Goal: Task Accomplishment & Management: Use online tool/utility

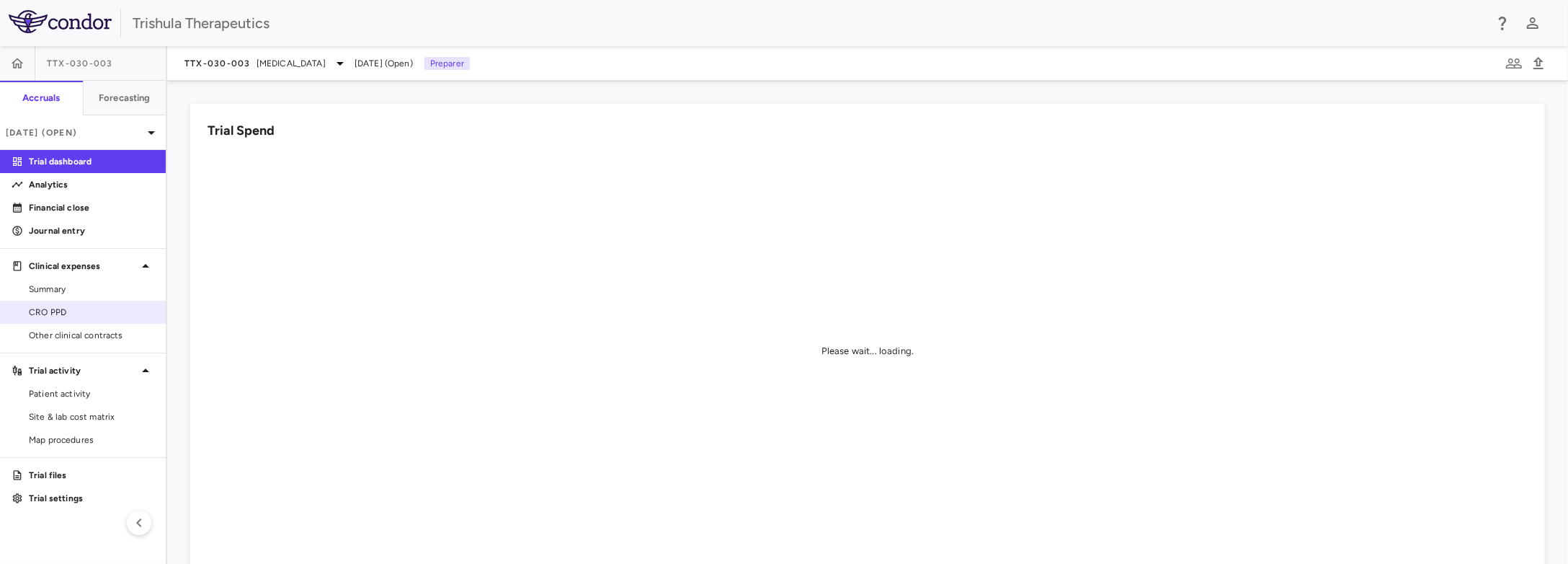
click at [64, 313] on span "CRO PPD" at bounding box center [92, 312] width 125 height 13
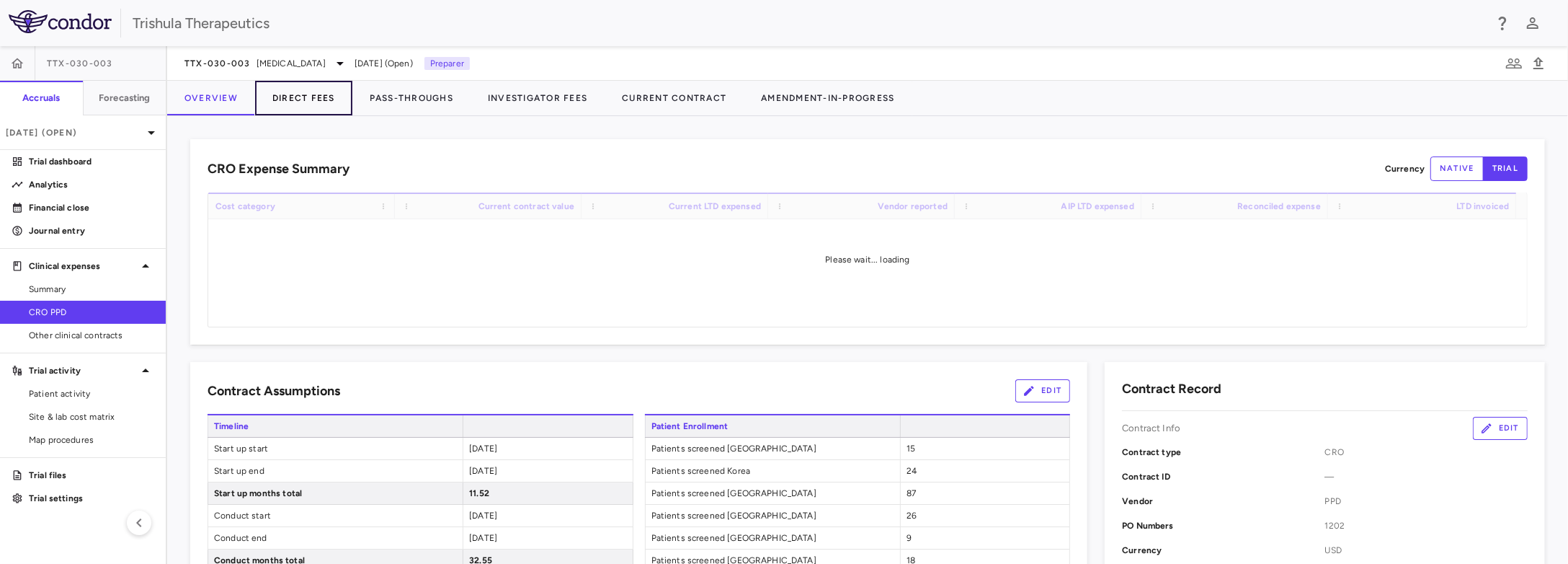
click at [309, 105] on button "Direct Fees" at bounding box center [303, 98] width 97 height 34
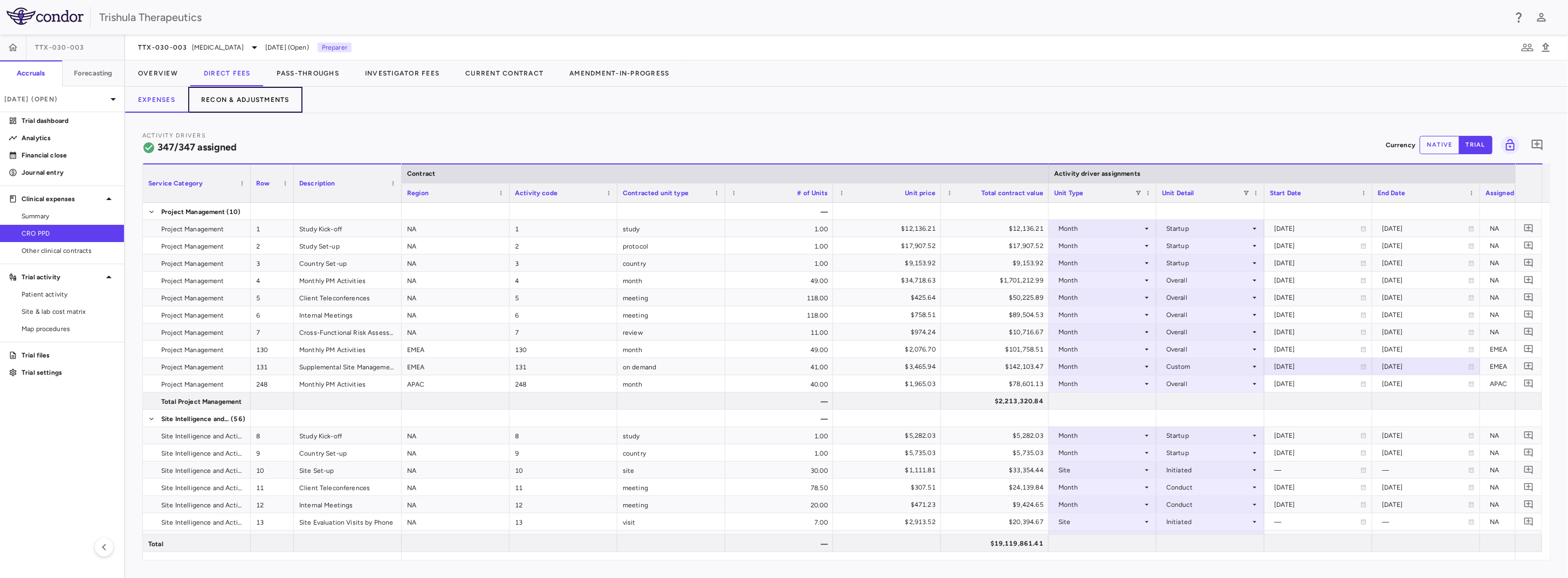
click at [285, 101] on button "Recon & Adjustments" at bounding box center [246, 100] width 114 height 26
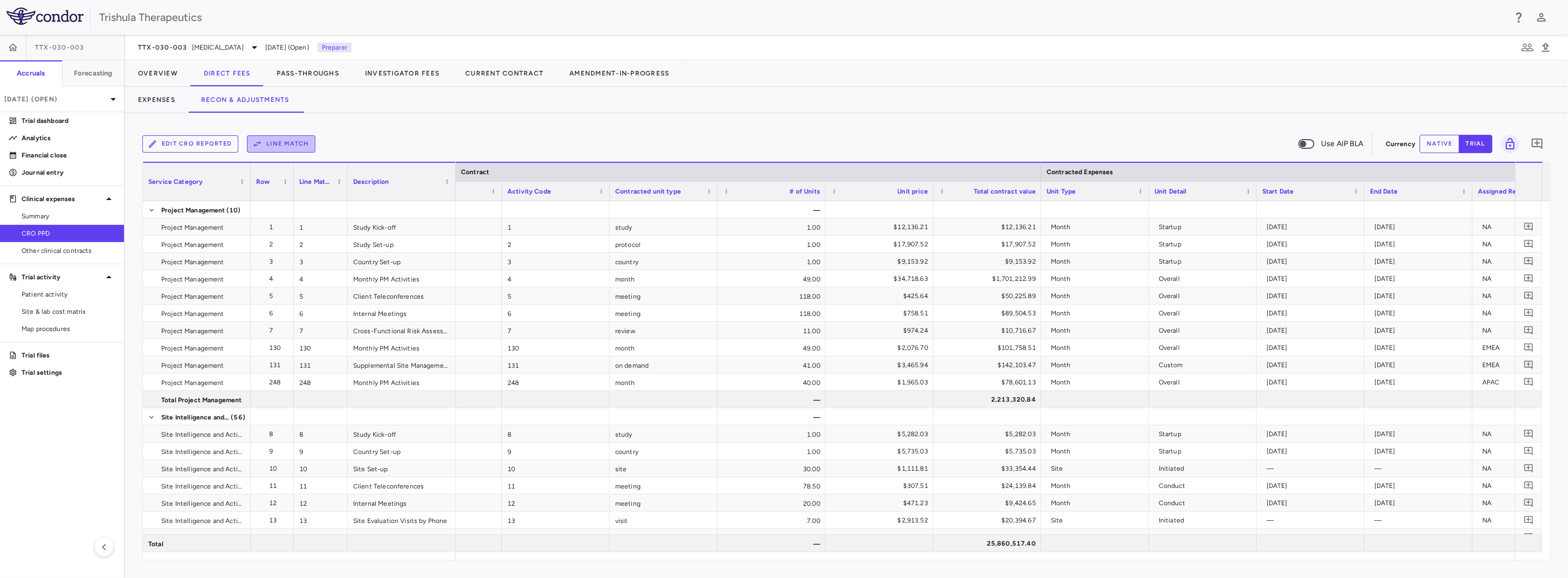
click at [272, 149] on button "Line Match" at bounding box center [281, 144] width 69 height 17
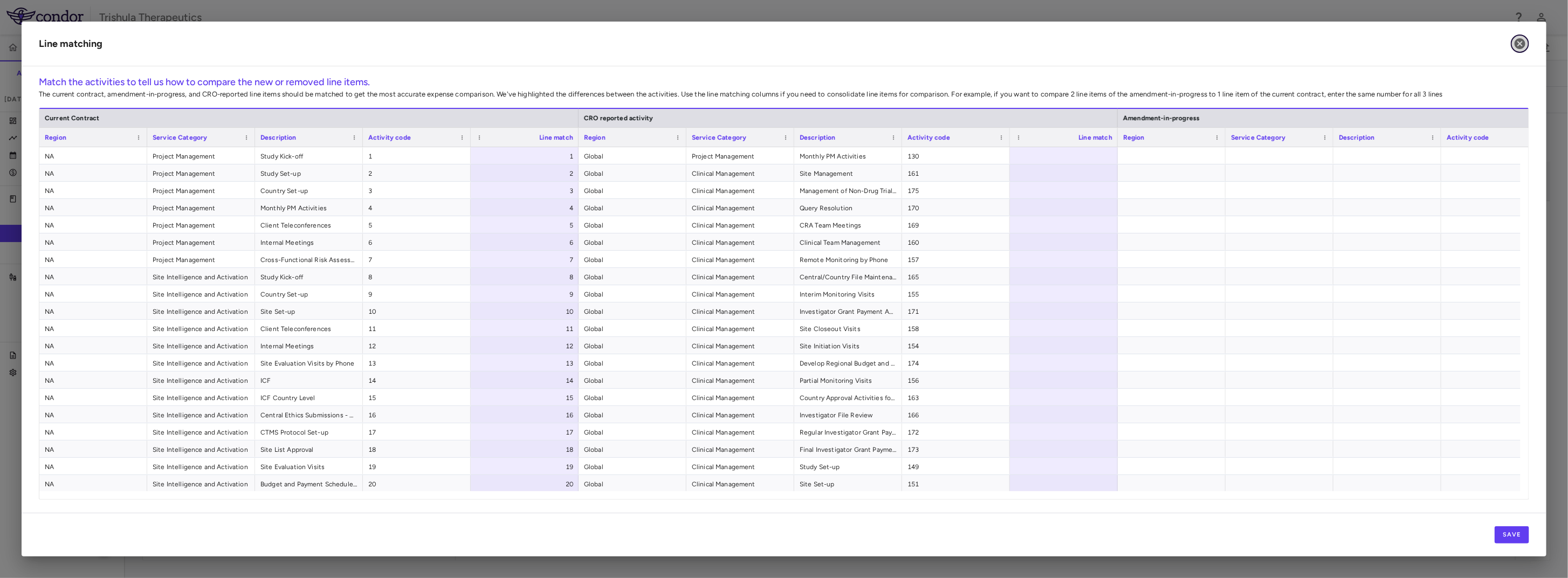
click at [1173, 44] on icon "button" at bounding box center [1520, 44] width 13 height 13
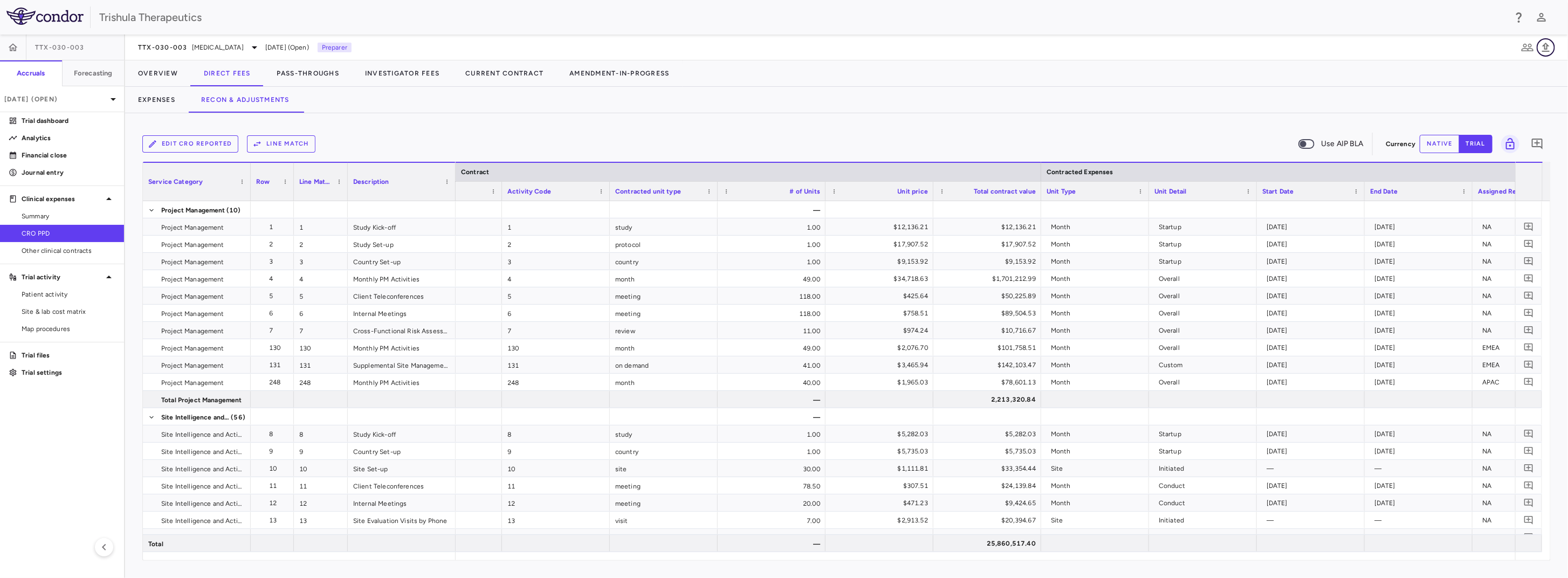
click at [1173, 50] on icon "button" at bounding box center [1545, 48] width 13 height 13
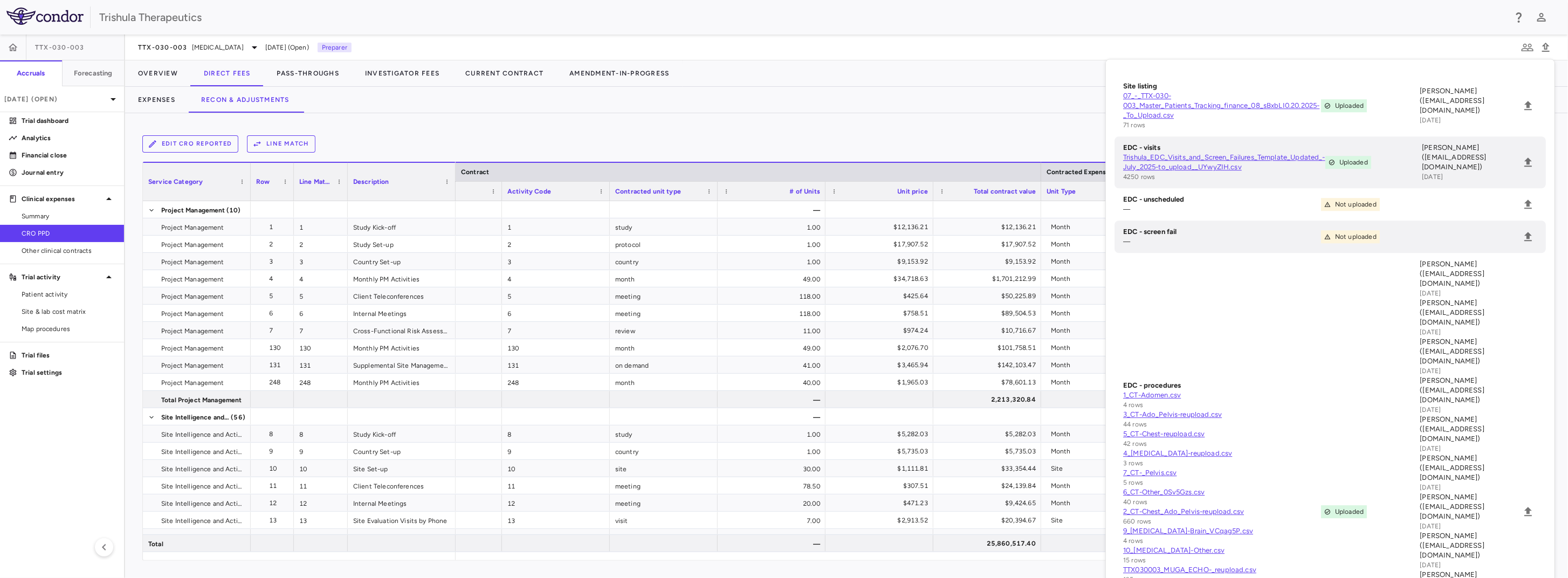
click at [919, 147] on div "Edit CRO reported Line Match Use AIP BLA" at bounding box center [761, 143] width 1239 height 23
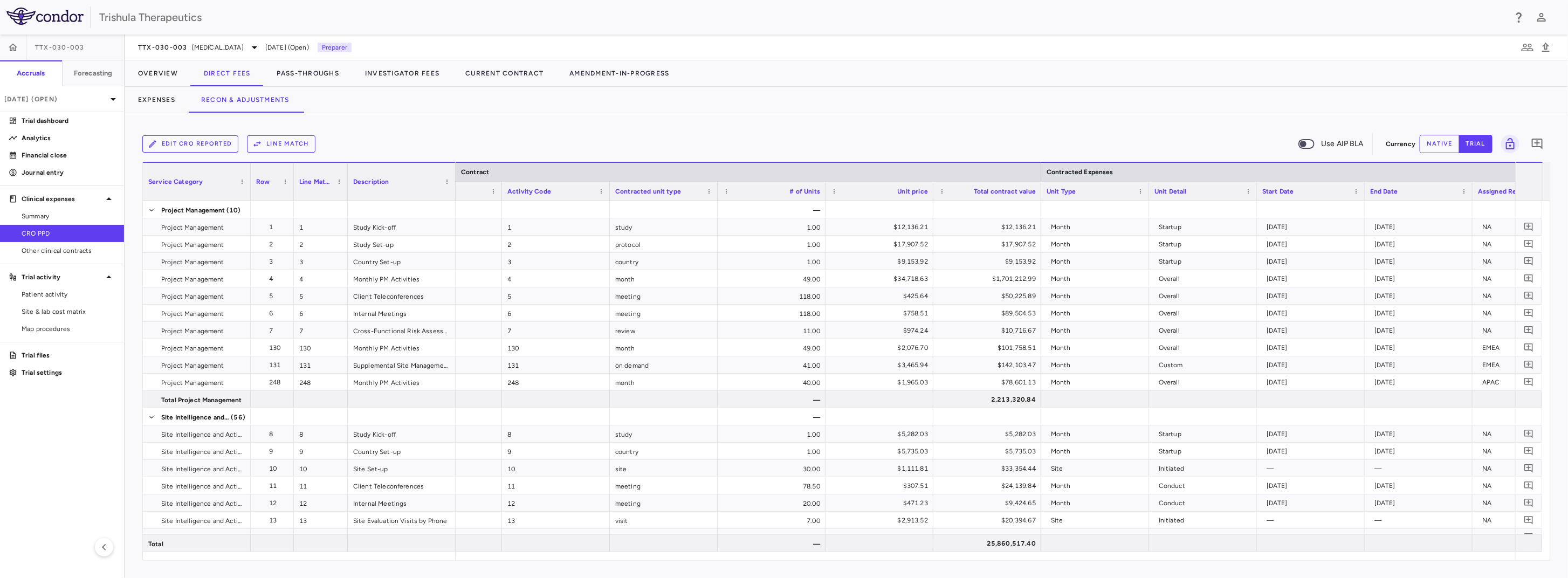
click at [294, 145] on button "Line Match" at bounding box center [281, 144] width 69 height 17
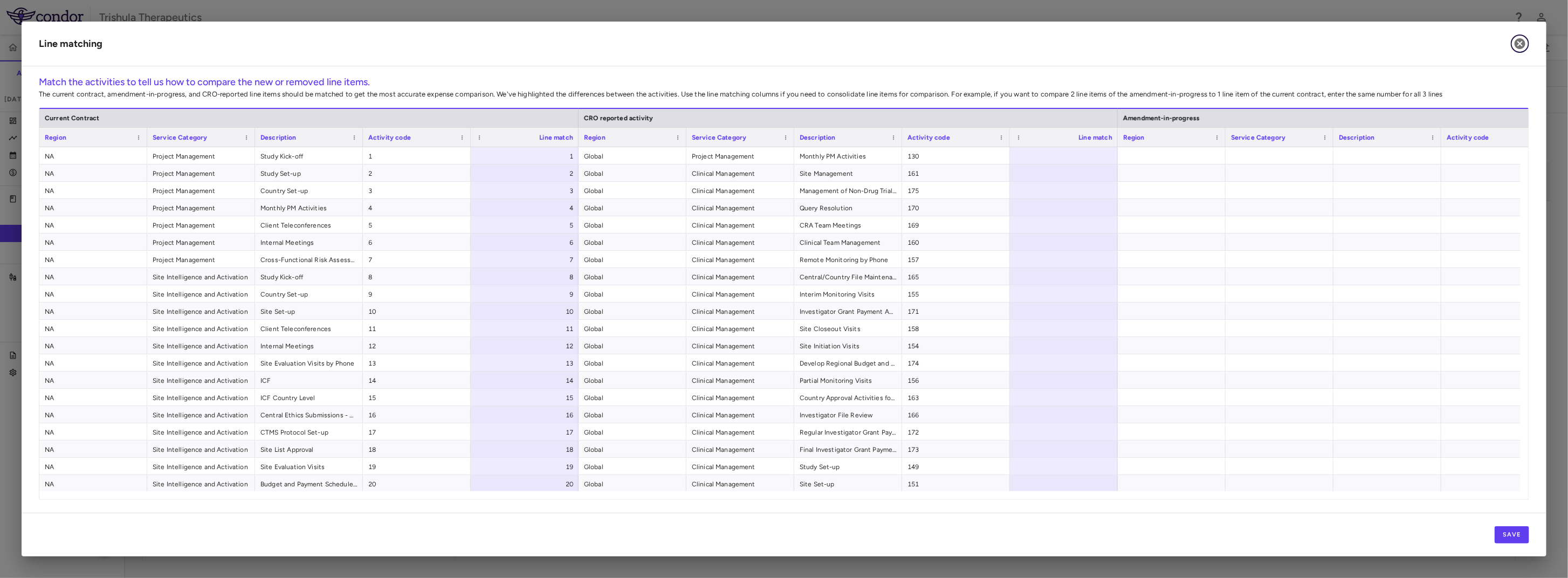
click at [1173, 42] on button "button" at bounding box center [1520, 44] width 19 height 19
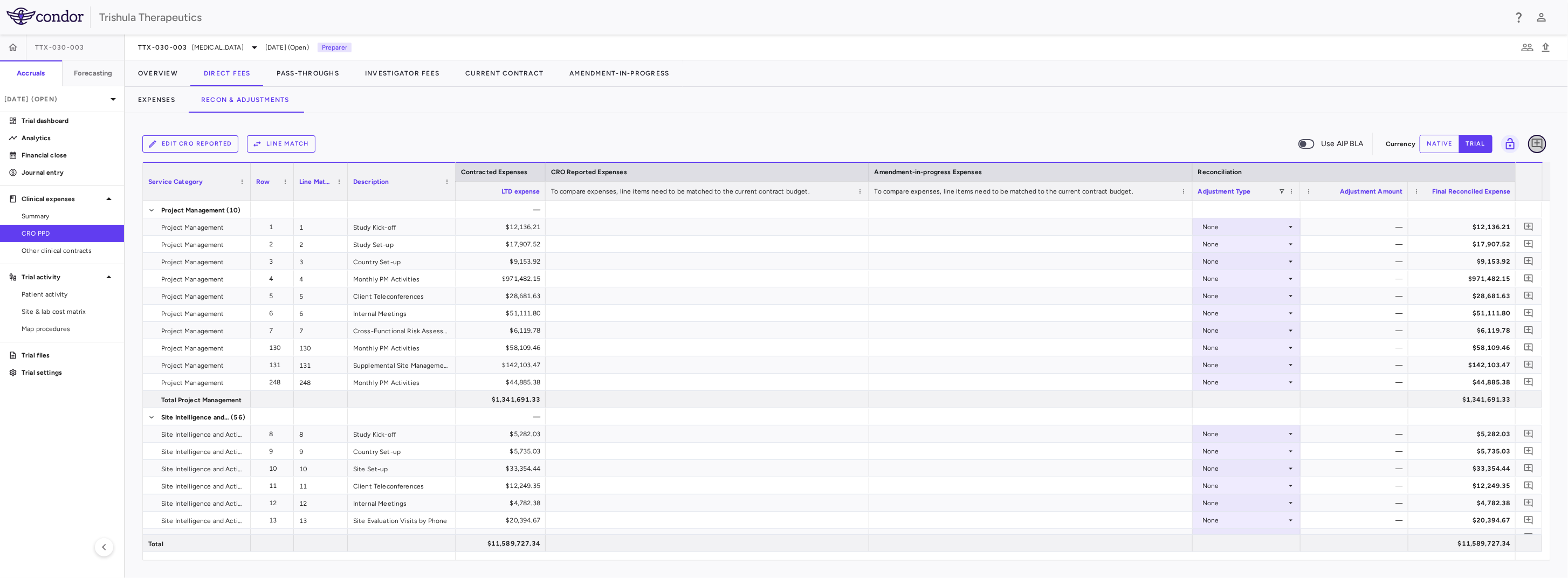
click at [1173, 141] on icon "Add comment" at bounding box center [1537, 144] width 13 height 13
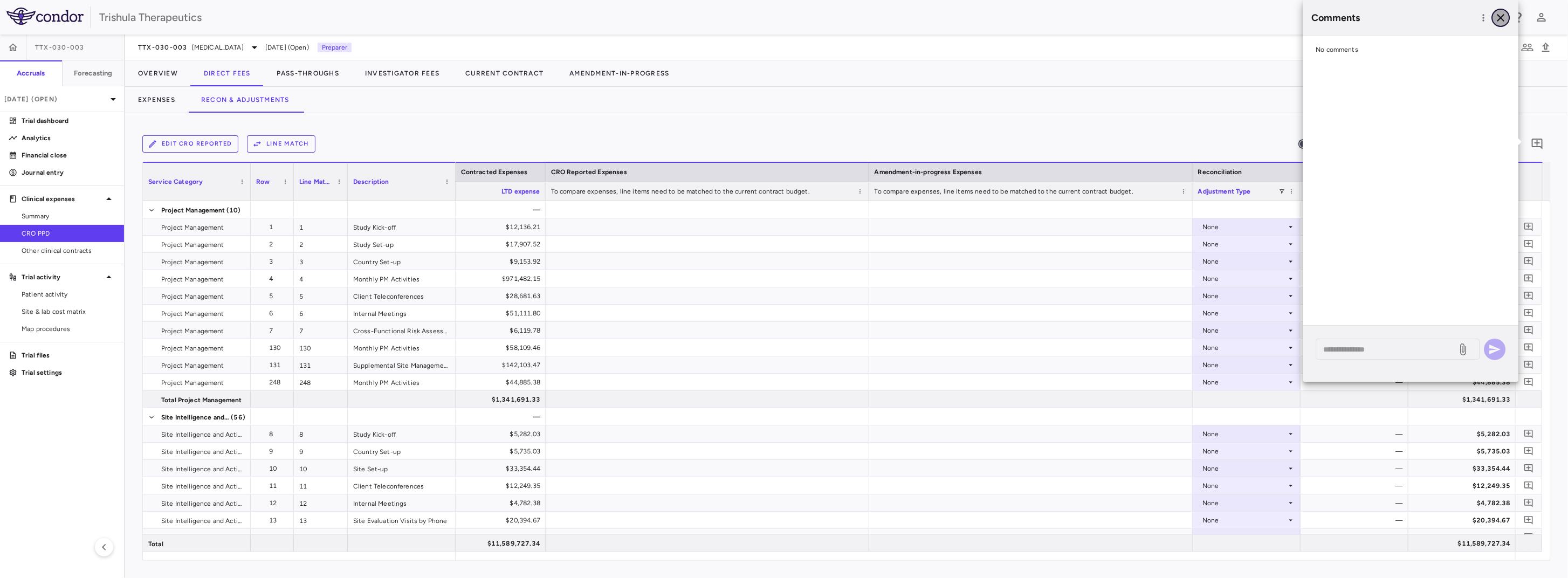
click at [1173, 22] on button "button" at bounding box center [1500, 17] width 19 height 19
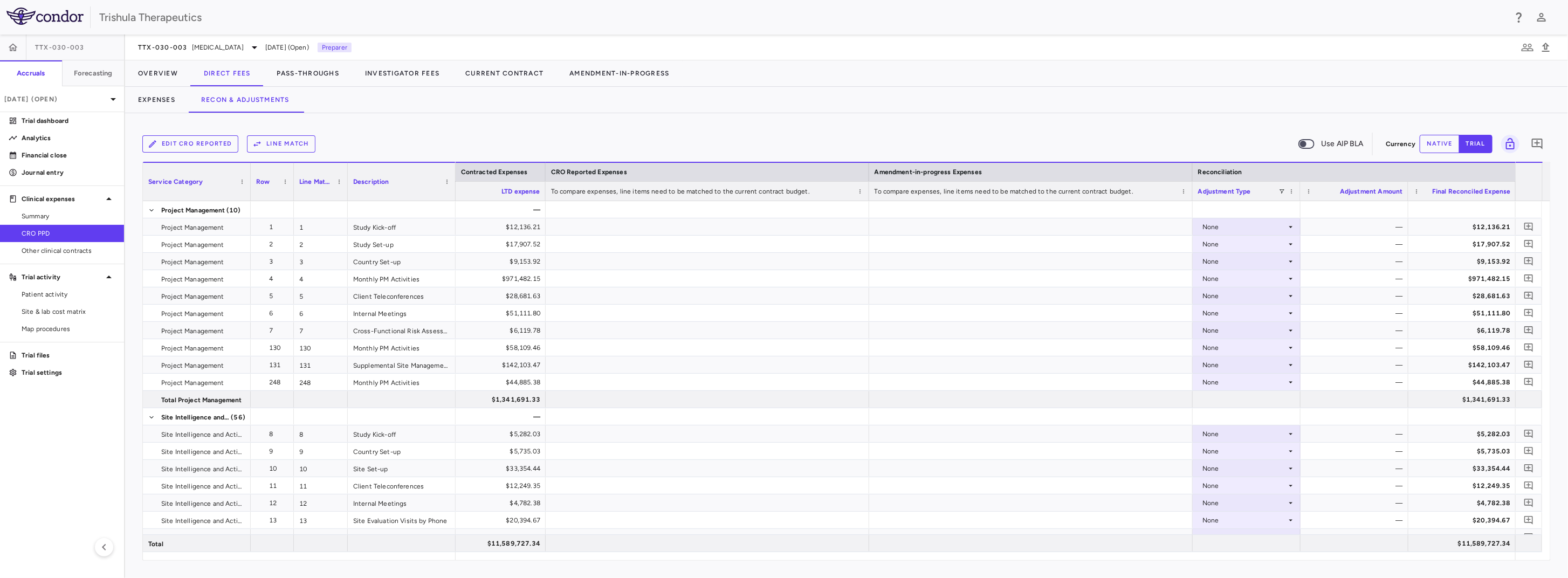
click at [205, 145] on button "Edit CRO reported" at bounding box center [190, 144] width 96 height 17
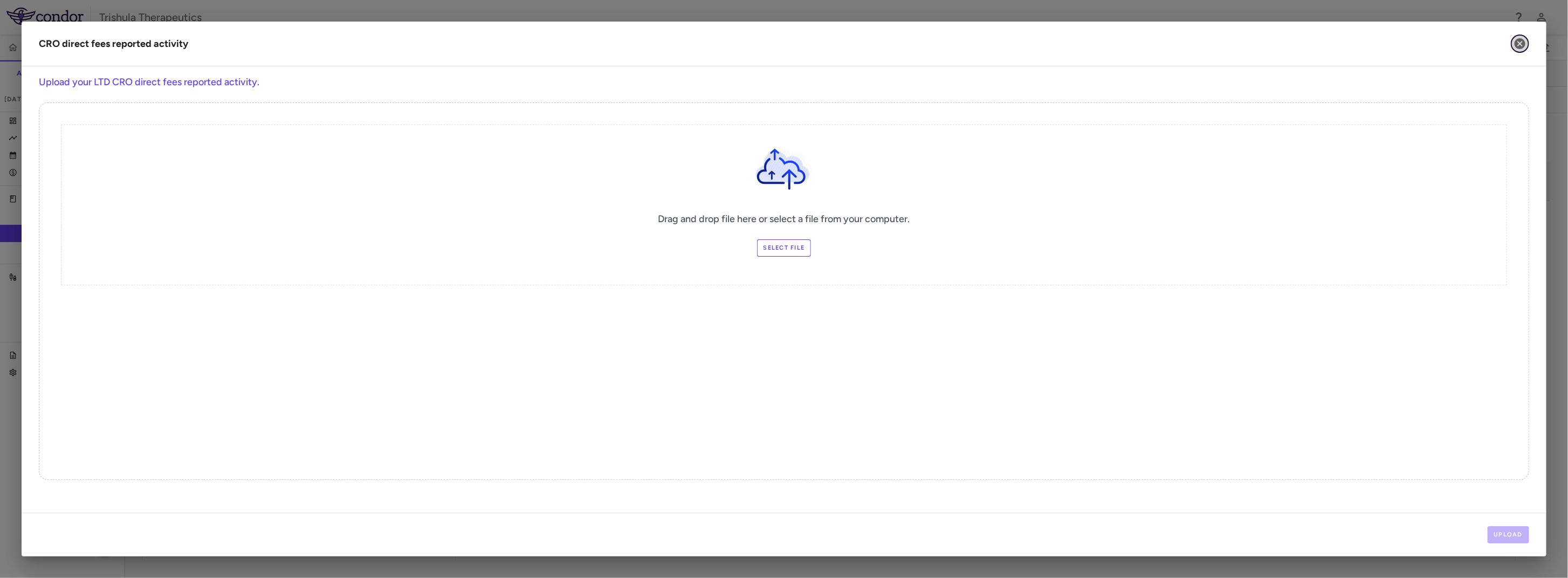
click at [1173, 45] on icon "button" at bounding box center [1520, 44] width 11 height 11
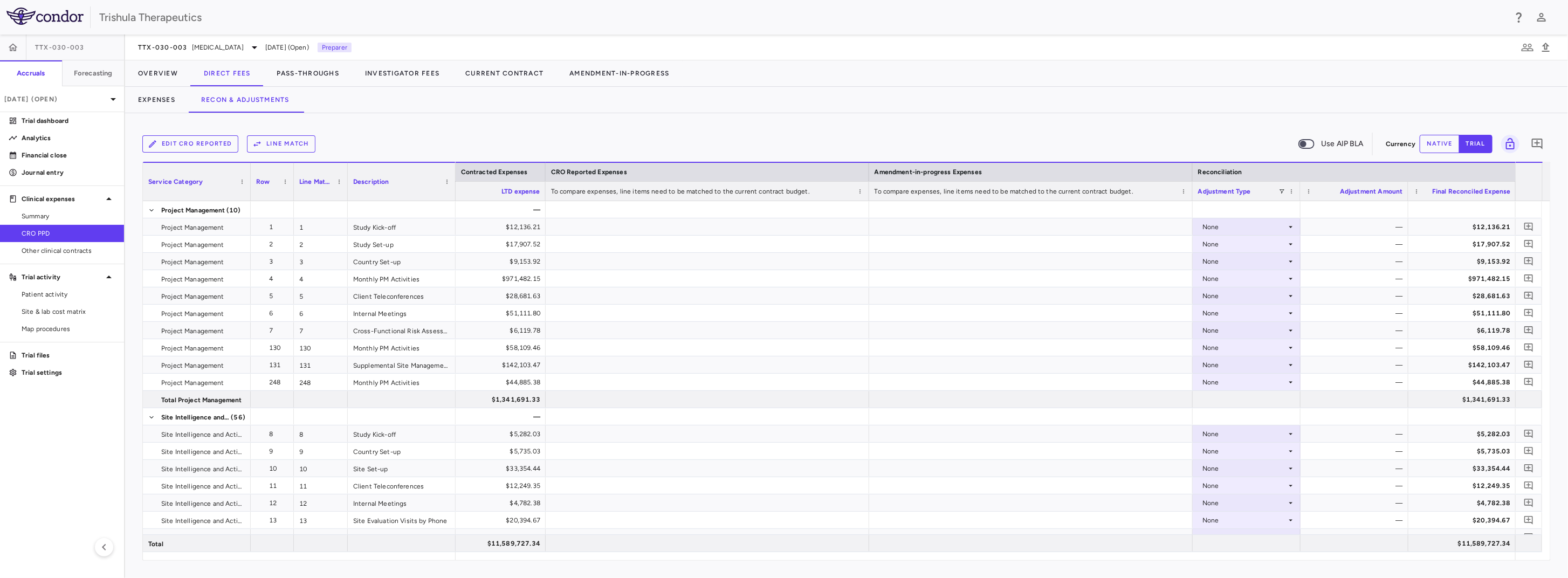
click at [284, 142] on button "Line Match" at bounding box center [281, 144] width 69 height 17
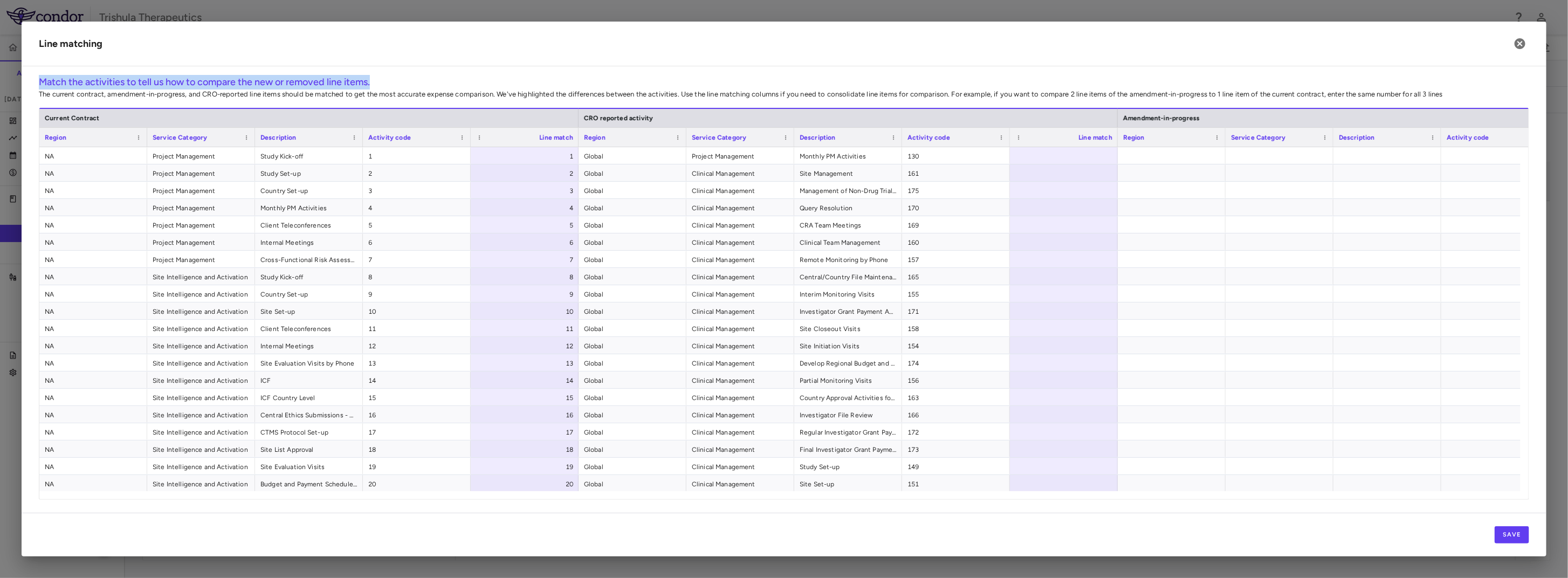
drag, startPoint x: 1452, startPoint y: 43, endPoint x: 1448, endPoint y: 71, distance: 28.3
click at [1173, 71] on div "Line matching Match the activities to tell us how to compare the new or removed…" at bounding box center [784, 289] width 1525 height 535
drag, startPoint x: 1448, startPoint y: 71, endPoint x: 1378, endPoint y: 64, distance: 70.3
click at [1173, 64] on h2 "Line matching" at bounding box center [784, 44] width 1525 height 45
click at [1173, 44] on icon "button" at bounding box center [1520, 44] width 11 height 11
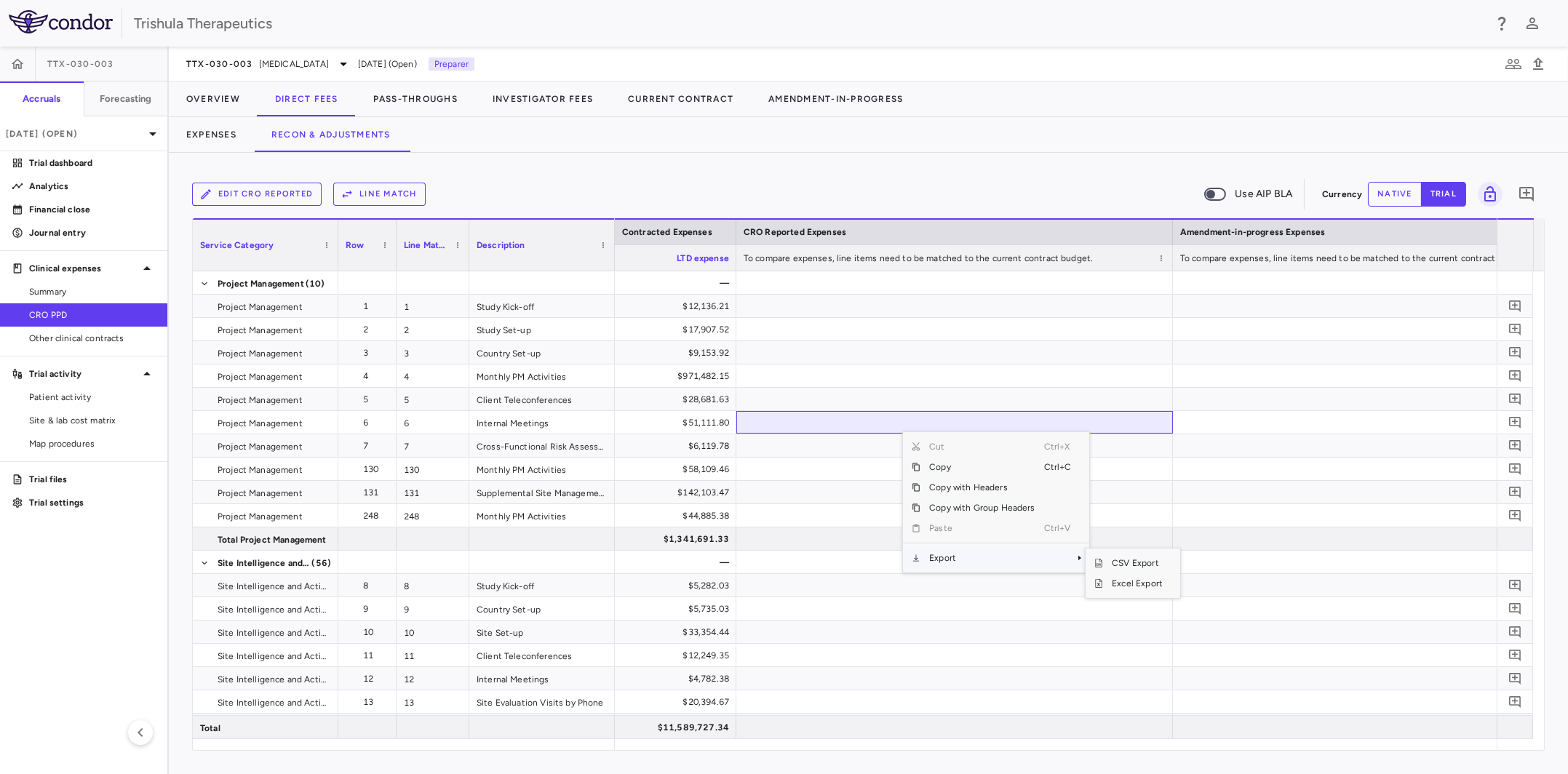
click at [945, 553] on span "Export" at bounding box center [982, 558] width 123 height 20
click at [1125, 568] on span "Excel Export" at bounding box center [1137, 583] width 69 height 20
click at [392, 195] on button "Line Match" at bounding box center [379, 194] width 93 height 23
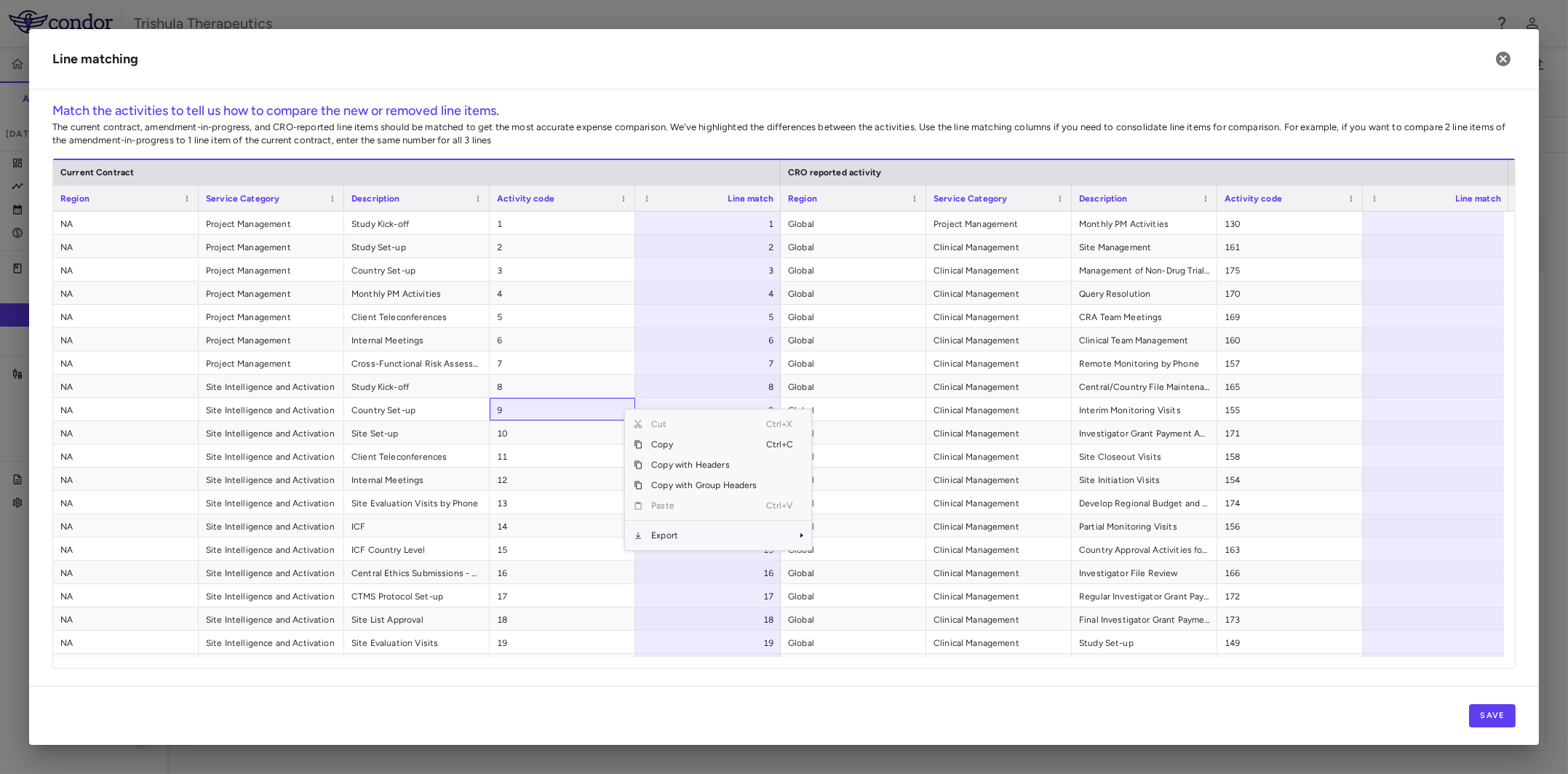
click at [649, 535] on span "Export" at bounding box center [705, 535] width 123 height 20
click at [742, 538] on span "Export" at bounding box center [705, 535] width 123 height 20
click at [836, 561] on span "Excel Export" at bounding box center [859, 561] width 69 height 20
